Goal: Find specific page/section: Find specific page/section

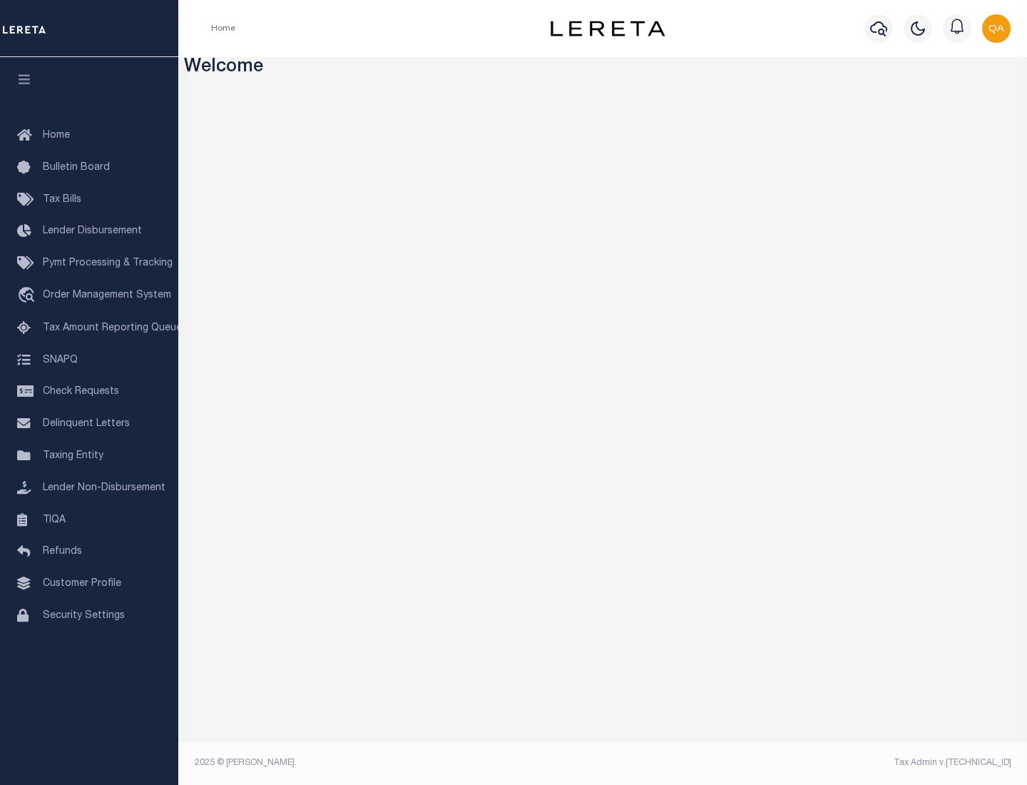
click at [89, 392] on span "Check Requests" at bounding box center [81, 392] width 76 height 10
select select "50"
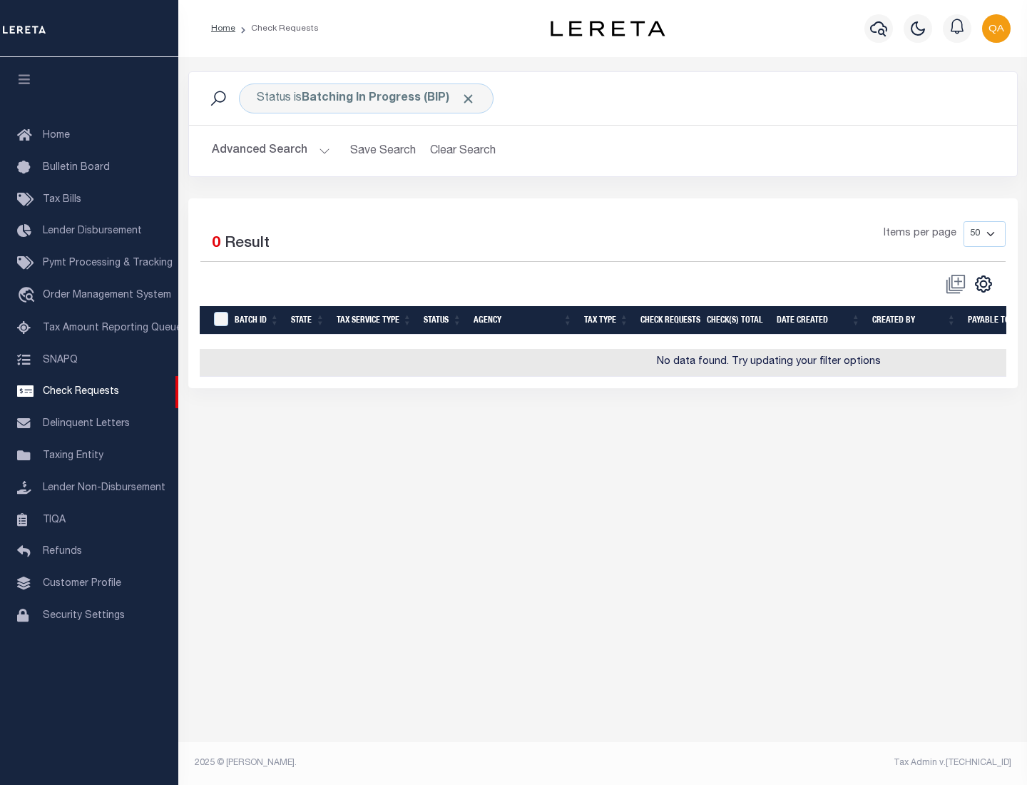
click at [469, 98] on span "Click to Remove" at bounding box center [468, 98] width 15 height 15
